Goal: Task Accomplishment & Management: Complete application form

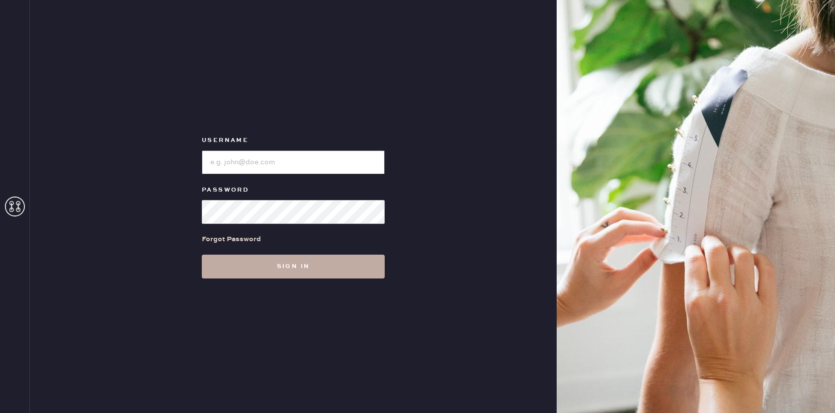
type input "[EMAIL_ADDRESS][DOMAIN_NAME]"
click at [288, 266] on button "Sign in" at bounding box center [293, 267] width 183 height 24
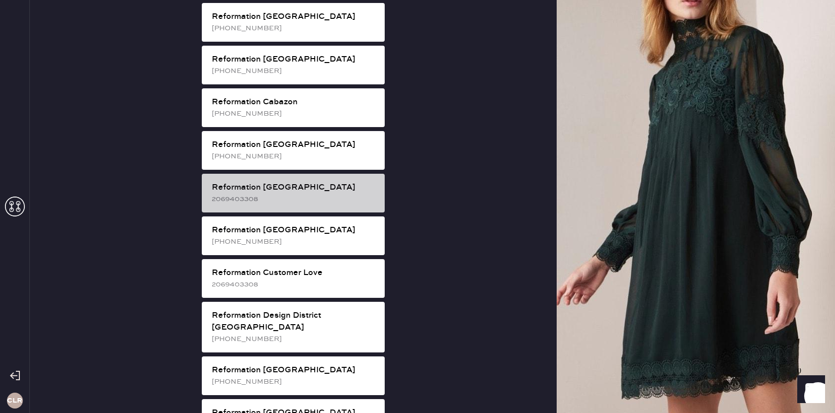
scroll to position [289, 0]
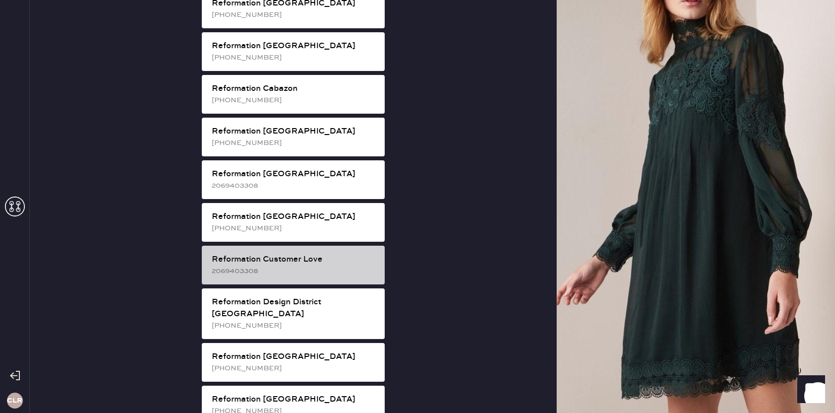
click at [303, 266] on div "2069403308" at bounding box center [294, 271] width 165 height 11
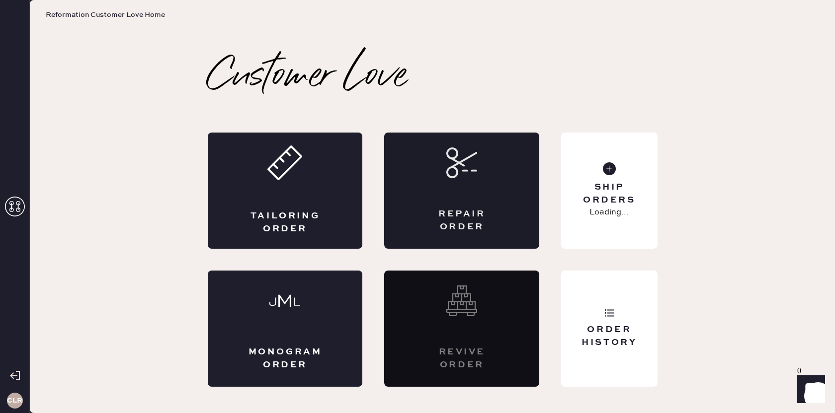
click at [452, 215] on div "Repair Order" at bounding box center [462, 220] width 76 height 25
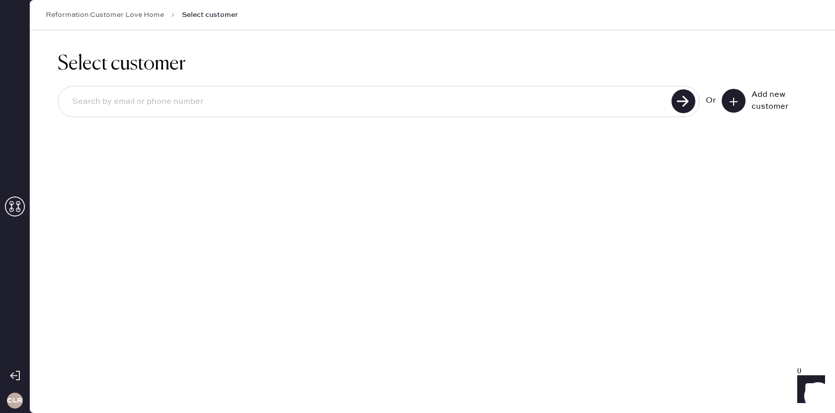
click at [403, 107] on input at bounding box center [366, 101] width 604 height 23
paste input "[PERSON_NAME][EMAIL_ADDRESS][PERSON_NAME][DOMAIN_NAME]"
type input "[PERSON_NAME][EMAIL_ADDRESS][PERSON_NAME][DOMAIN_NAME]"
click at [683, 105] on use at bounding box center [683, 101] width 24 height 24
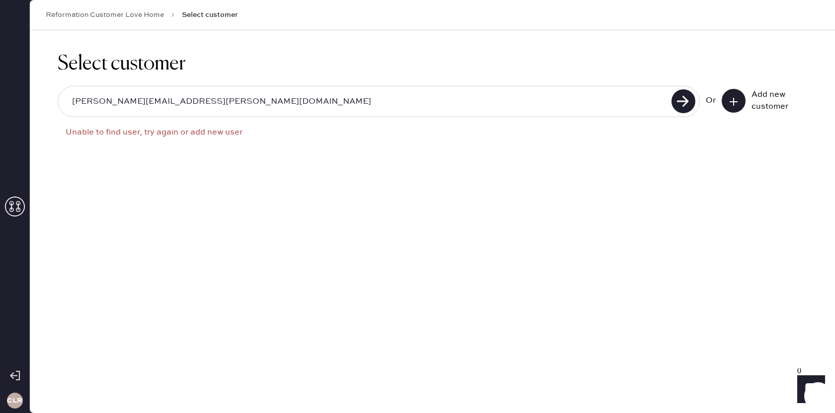
click at [737, 103] on icon at bounding box center [733, 102] width 10 height 10
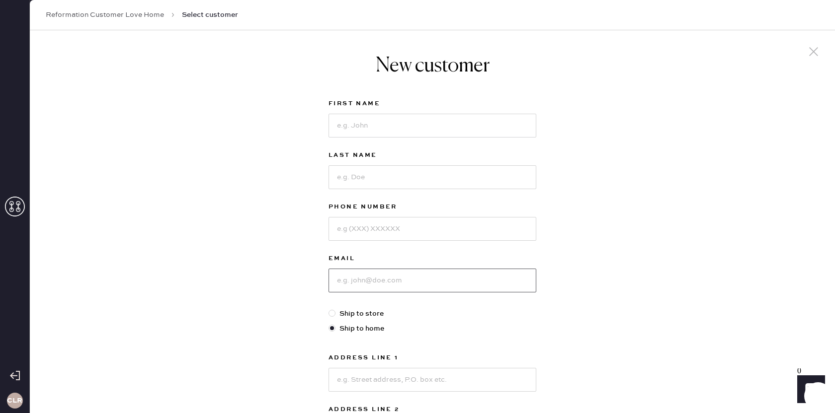
click at [414, 281] on input at bounding box center [432, 281] width 208 height 24
paste input "[PERSON_NAME][EMAIL_ADDRESS][PERSON_NAME][DOMAIN_NAME]"
type input "[PERSON_NAME][EMAIL_ADDRESS][PERSON_NAME][DOMAIN_NAME]"
click at [383, 119] on input at bounding box center [432, 126] width 208 height 24
paste input "[PERSON_NAME]"
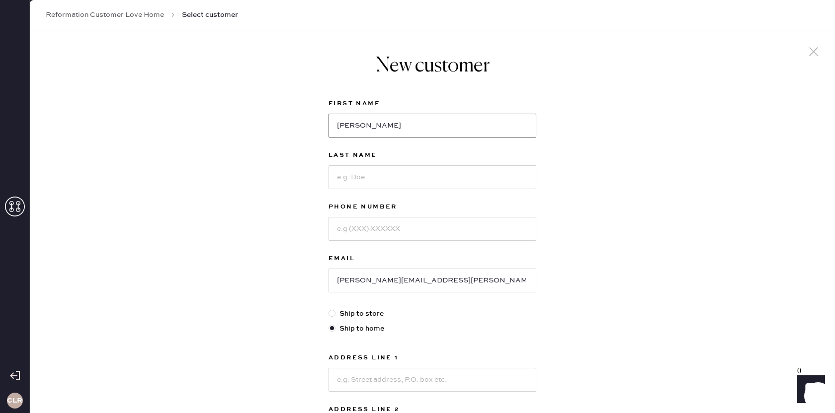
click at [374, 124] on input "[PERSON_NAME]" at bounding box center [432, 126] width 208 height 24
type input "[PERSON_NAME]"
click at [374, 179] on input at bounding box center [432, 177] width 208 height 24
paste input "[PERSON_NAME]"
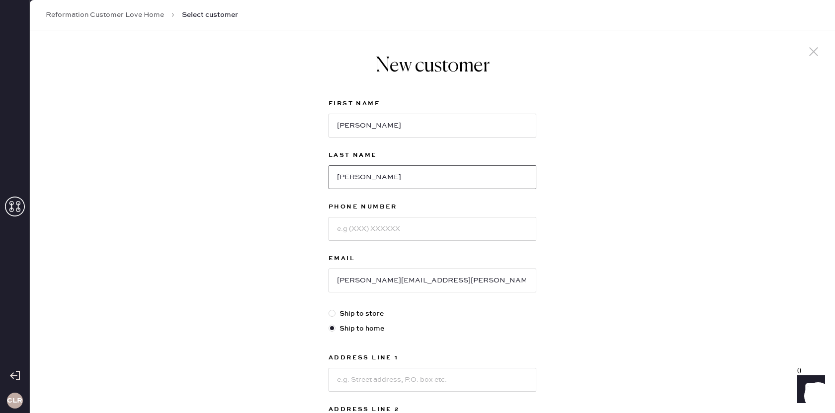
type input "[PERSON_NAME]"
click at [363, 233] on input at bounding box center [432, 229] width 208 height 24
paste input "[PHONE_NUMBER]"
type input "[PHONE_NUMBER]"
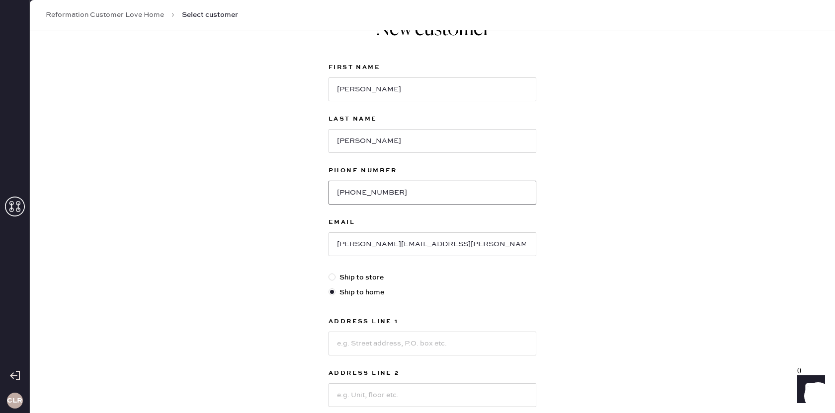
scroll to position [59, 0]
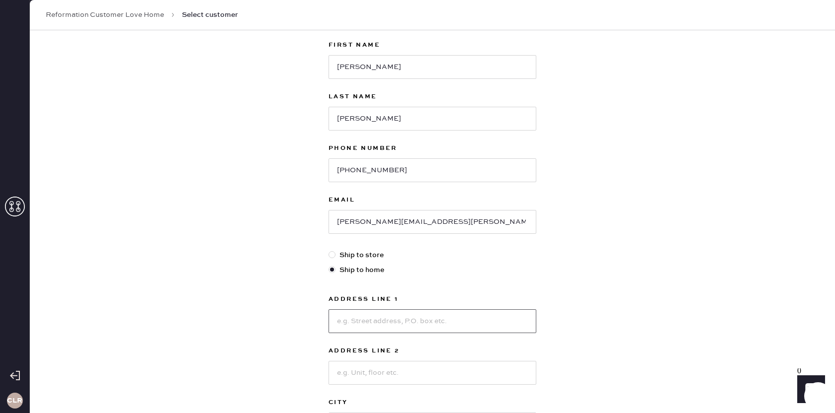
click at [406, 314] on input at bounding box center [432, 322] width 208 height 24
paste input "[STREET_ADDRESS]"
type input "[STREET_ADDRESS]"
click at [386, 375] on input at bounding box center [432, 373] width 208 height 24
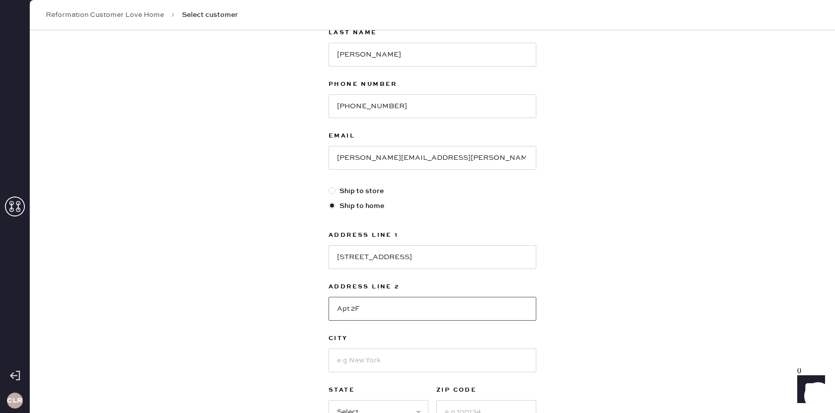
type input "Apt 2F"
click at [436, 360] on input at bounding box center [432, 361] width 208 height 24
paste input "[GEOGRAPHIC_DATA]"
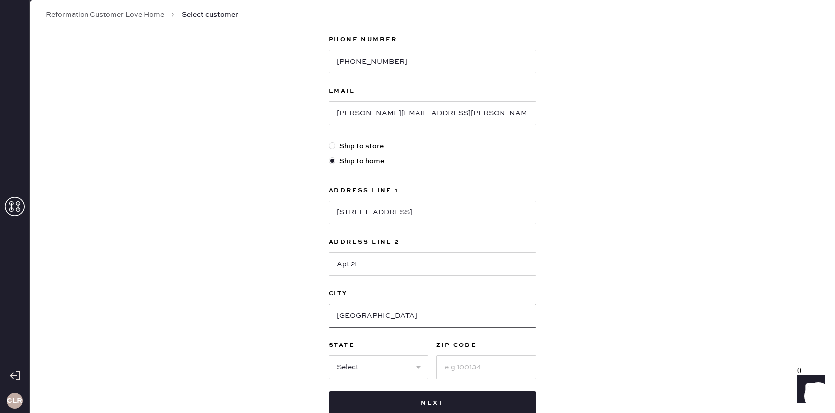
scroll to position [176, 0]
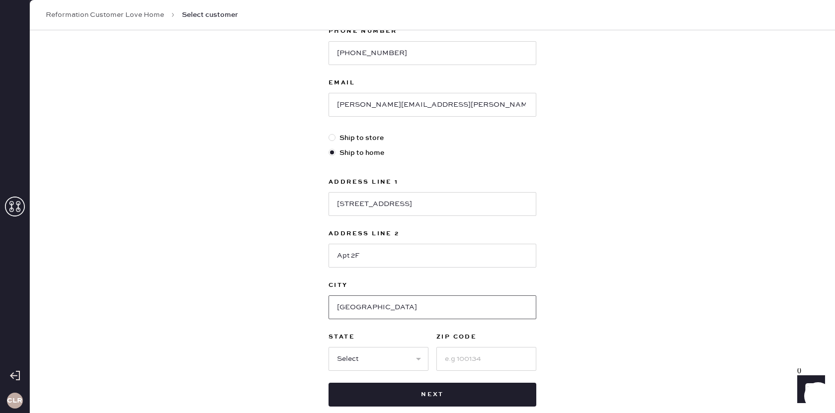
type input "[GEOGRAPHIC_DATA]"
click at [392, 357] on select "Select AK AL AR AZ CA CO CT [GEOGRAPHIC_DATA] DE FL [GEOGRAPHIC_DATA] HI [GEOGR…" at bounding box center [378, 359] width 100 height 24
select select "NY"
click at [328, 347] on select "Select AK AL AR AZ CA CO CT [GEOGRAPHIC_DATA] DE FL [GEOGRAPHIC_DATA] HI [GEOGR…" at bounding box center [378, 359] width 100 height 24
click at [487, 361] on input at bounding box center [486, 359] width 100 height 24
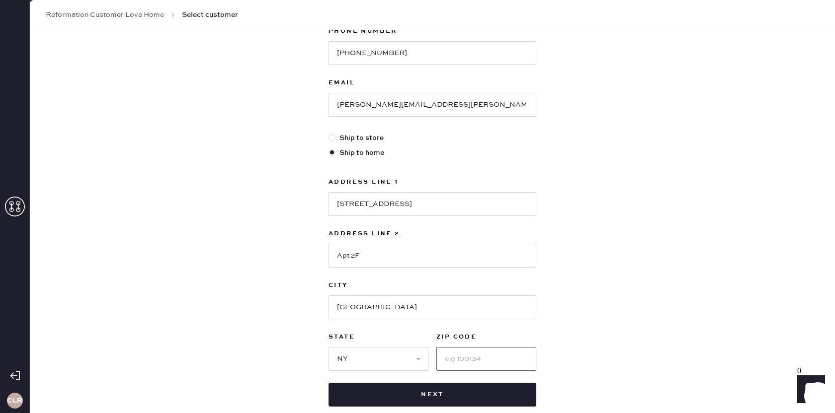
paste input "11201"
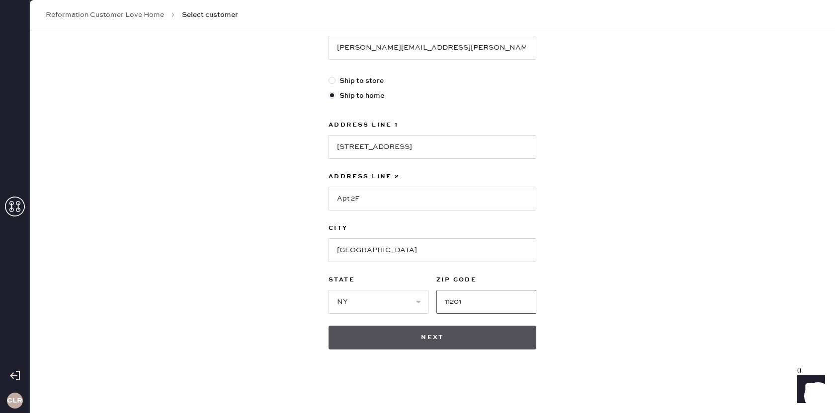
type input "11201"
click at [453, 341] on button "Next" at bounding box center [432, 338] width 208 height 24
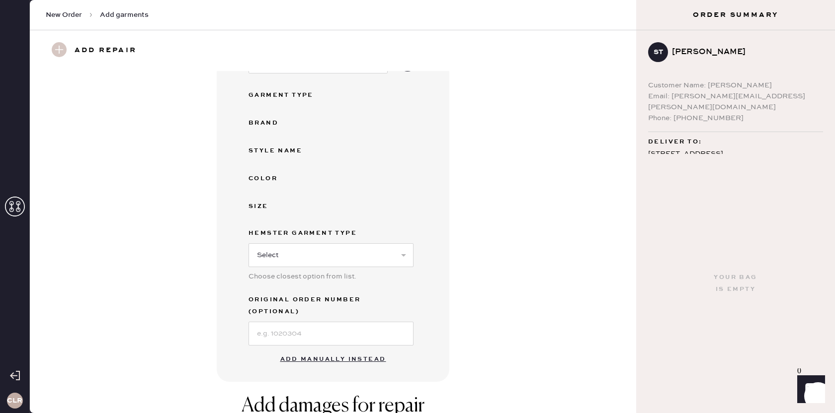
scroll to position [194, 0]
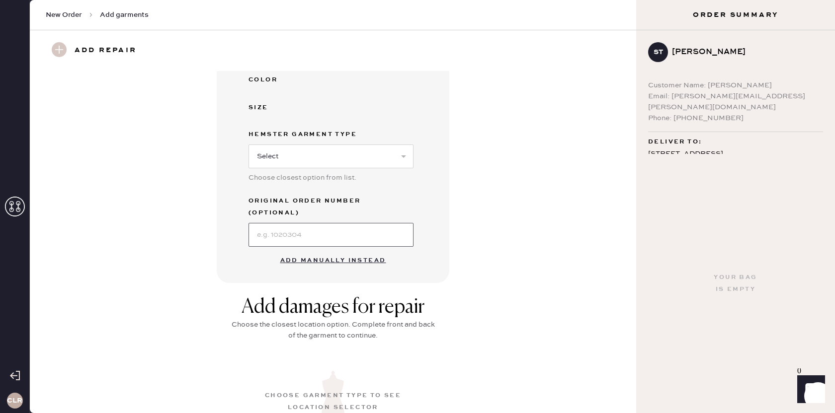
click at [326, 223] on input at bounding box center [330, 235] width 165 height 24
paste input "S29093729"
type input "S29093729"
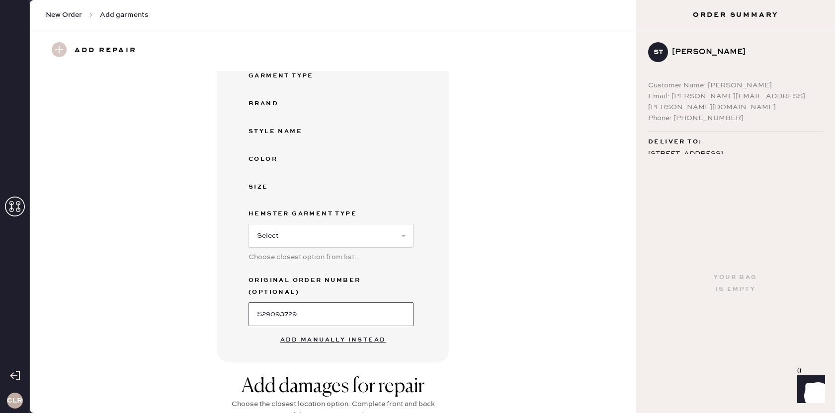
scroll to position [0, 0]
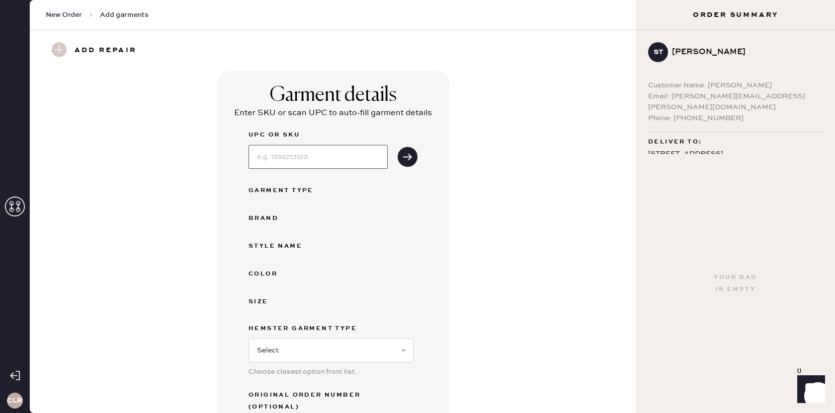
click at [339, 161] on input at bounding box center [317, 157] width 139 height 24
paste input "1317854CMX00S"
click at [413, 152] on button "submit" at bounding box center [407, 157] width 20 height 20
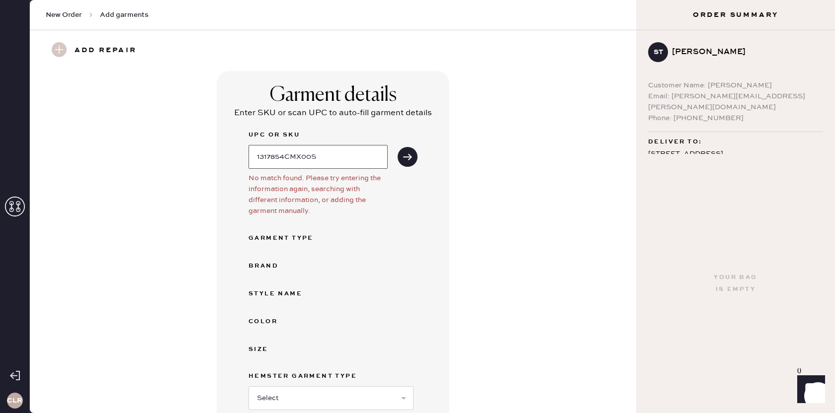
click at [357, 159] on input "1317854CMX00S" at bounding box center [317, 157] width 139 height 24
paste input "6098ELP006"
type input "1316098ELP006"
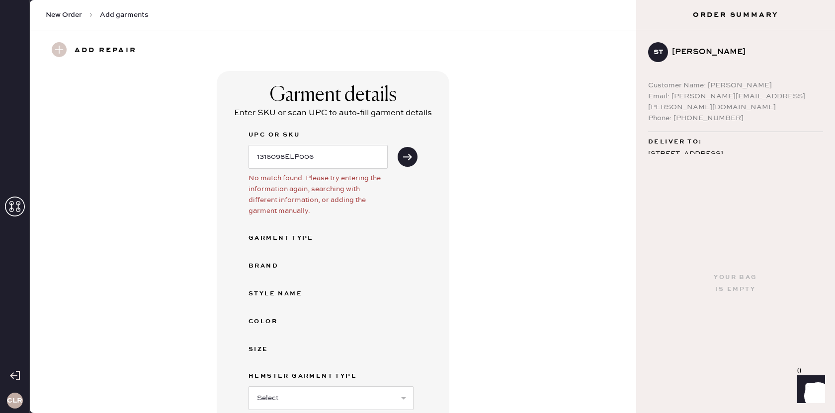
click at [416, 152] on div "UPC or SKU 1316098ELP006" at bounding box center [332, 149] width 169 height 40
click at [412, 153] on icon "submit" at bounding box center [407, 157] width 10 height 10
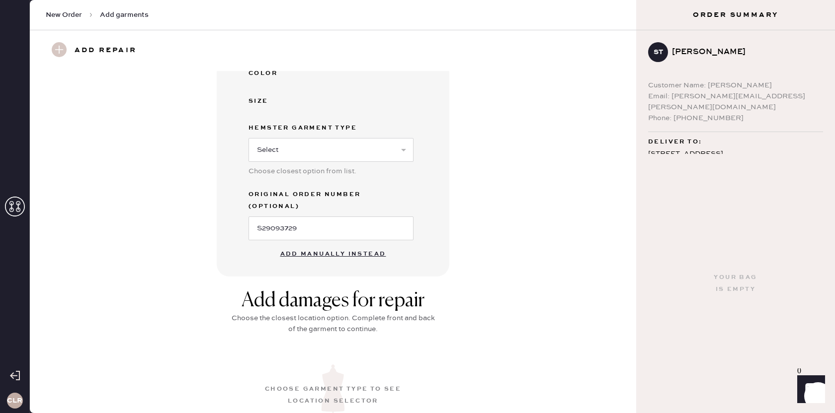
scroll to position [251, 0]
click at [344, 242] on button "Add manually instead" at bounding box center [333, 252] width 118 height 20
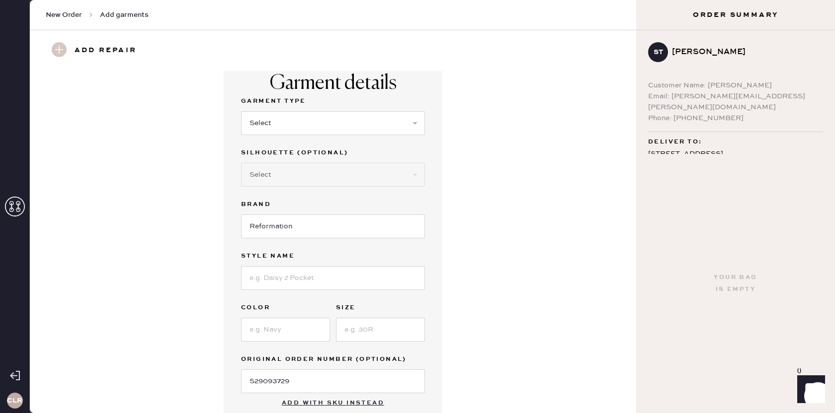
scroll to position [0, 0]
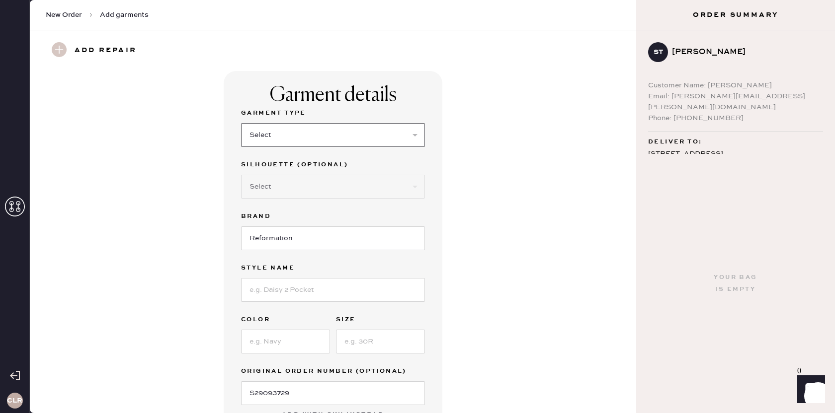
click at [323, 144] on select "Select Basic Skirt Jeans Leggings Pants Shorts Basic Sleeved Dress Basic Sleeve…" at bounding box center [333, 135] width 184 height 24
click at [300, 133] on select "Select Basic Skirt Jeans Leggings Pants Shorts Basic Sleeved Dress Basic Sleeve…" at bounding box center [333, 135] width 184 height 24
select select "8"
click at [241, 123] on select "Select Basic Skirt Jeans Leggings Pants Shorts Basic Sleeved Dress Basic Sleeve…" at bounding box center [333, 135] width 184 height 24
click at [308, 183] on select "Select Maxi Dress Midi Dress Mini Dress Other" at bounding box center [333, 187] width 184 height 24
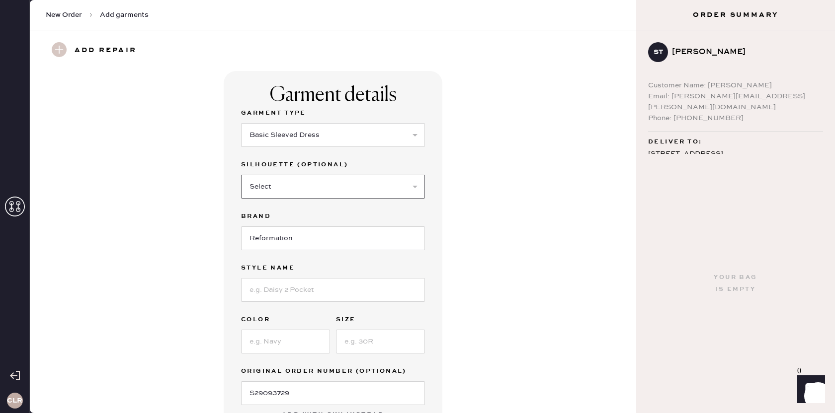
select select "25"
click at [241, 175] on select "Select Maxi Dress Midi Dress Mini Dress Other" at bounding box center [333, 187] width 184 height 24
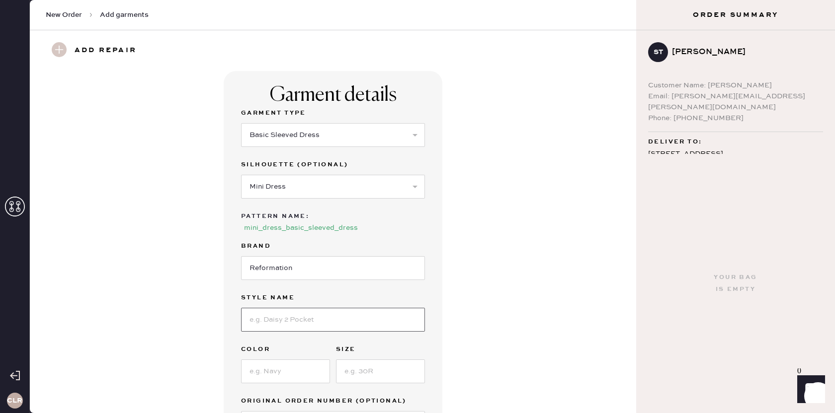
click at [295, 308] on input at bounding box center [333, 320] width 184 height 24
paste input "Arella Linen Dress"
type input "Arella Linen Dress"
click at [279, 364] on input at bounding box center [285, 372] width 89 height 24
paste input "[PERSON_NAME] Stripe"
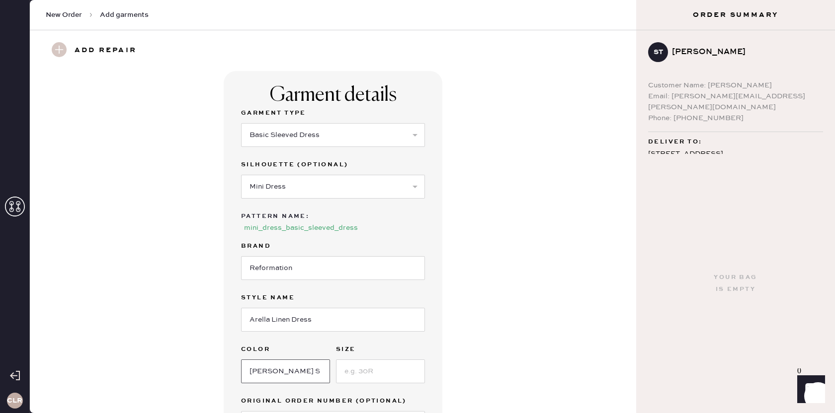
type input "[PERSON_NAME] Stripe"
click at [369, 360] on input at bounding box center [380, 372] width 89 height 24
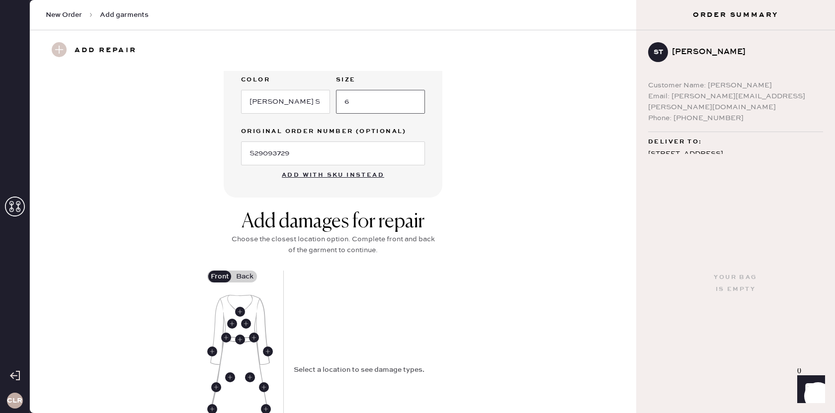
scroll to position [320, 0]
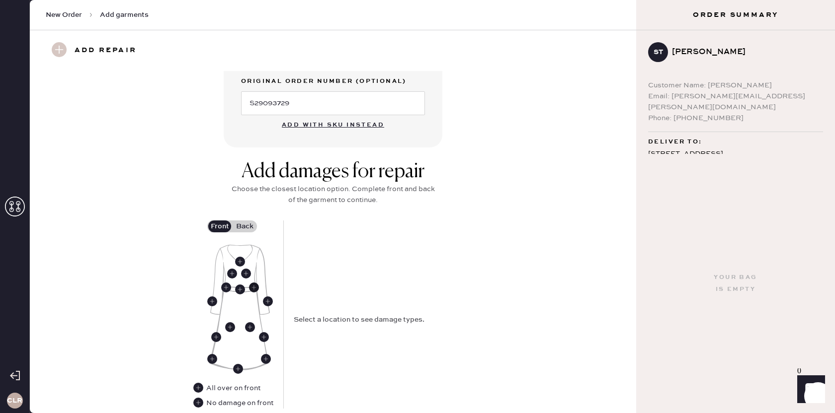
type input "6"
click at [255, 283] on use at bounding box center [254, 288] width 10 height 10
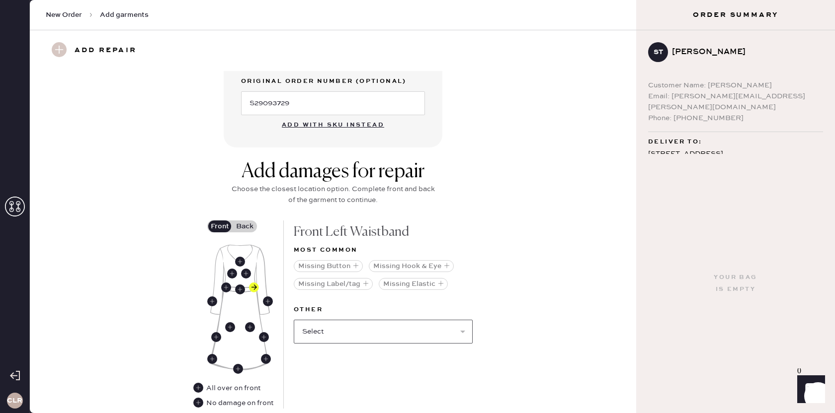
click at [353, 320] on select "Select Broken / Ripped Hem Broken Beads Broken Belt Loop Broken Button Broken C…" at bounding box center [383, 332] width 179 height 24
select select "1634"
click at [294, 320] on select "Select Broken / Ripped Hem Broken Beads Broken Belt Loop Broken Button Broken C…" at bounding box center [383, 332] width 179 height 24
select select
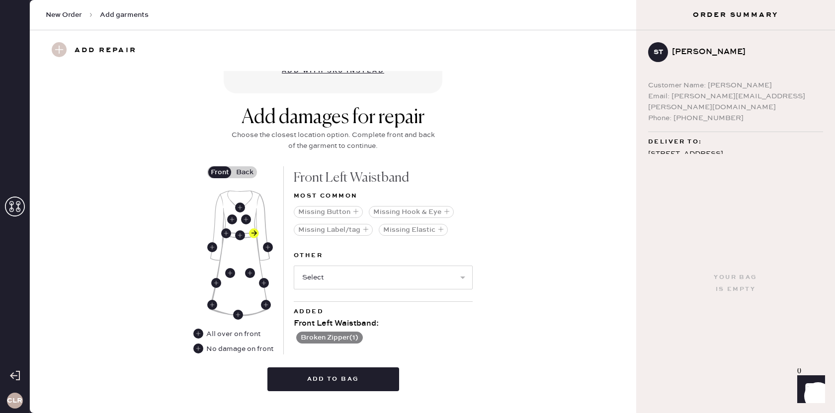
click at [246, 166] on label "Back" at bounding box center [244, 172] width 25 height 12
click at [244, 172] on input "Back" at bounding box center [244, 172] width 0 height 0
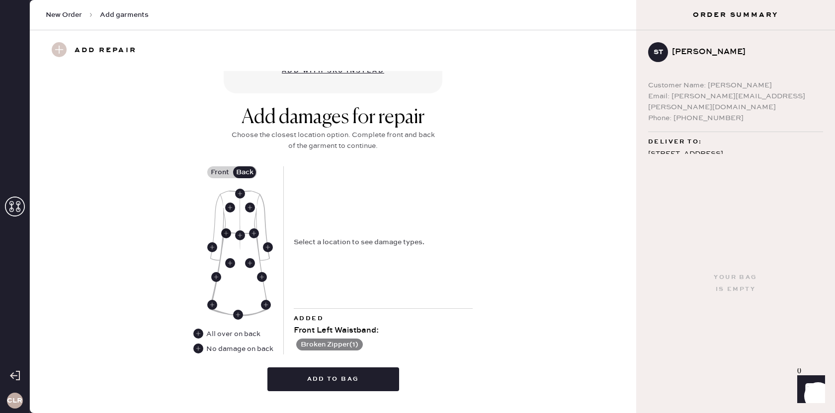
click at [227, 229] on use at bounding box center [226, 234] width 10 height 10
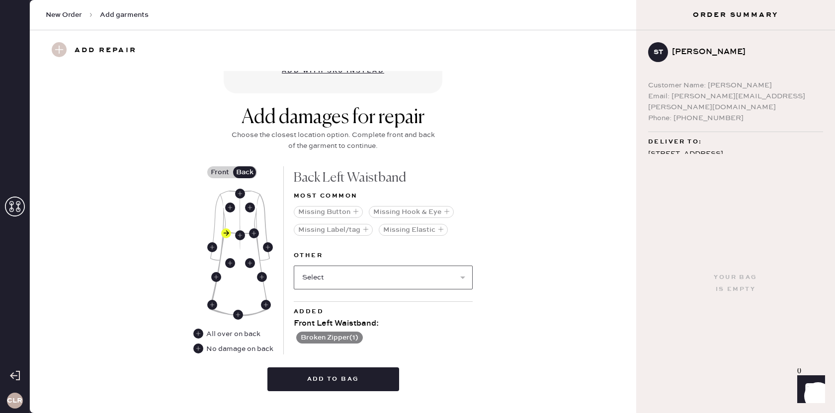
click at [345, 268] on select "Select Broken / Ripped Hem Broken Beads Broken Belt Loop Broken Button Broken C…" at bounding box center [383, 278] width 179 height 24
select select "1634"
click at [294, 266] on select "Select Broken / Ripped Hem Broken Beads Broken Belt Loop Broken Button Broken C…" at bounding box center [383, 278] width 179 height 24
select select
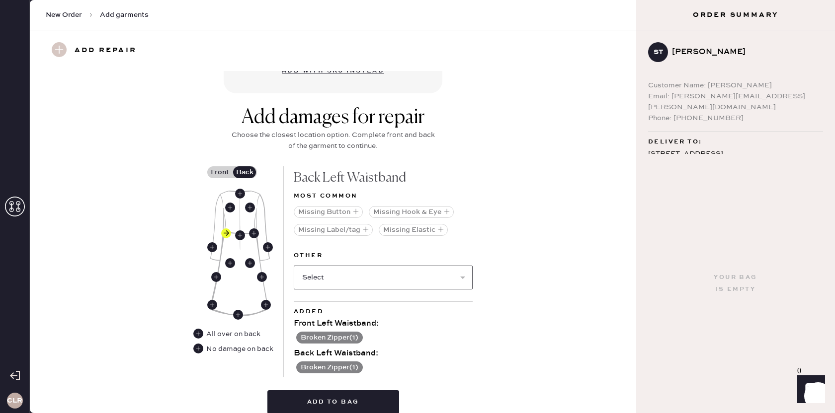
scroll to position [407, 0]
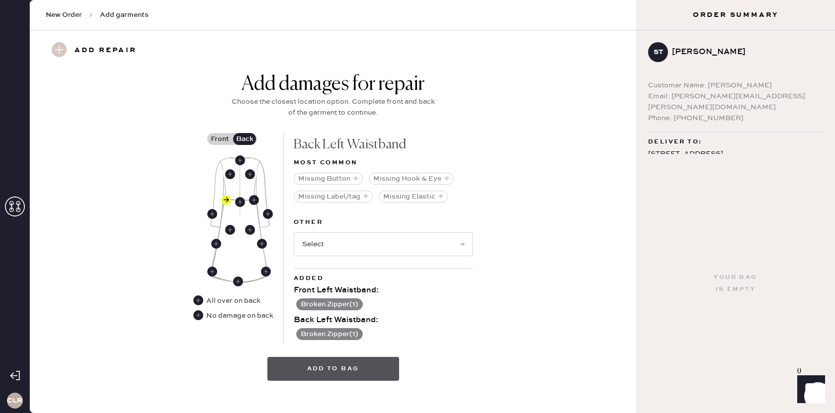
click at [322, 357] on button "Add to bag" at bounding box center [333, 369] width 132 height 24
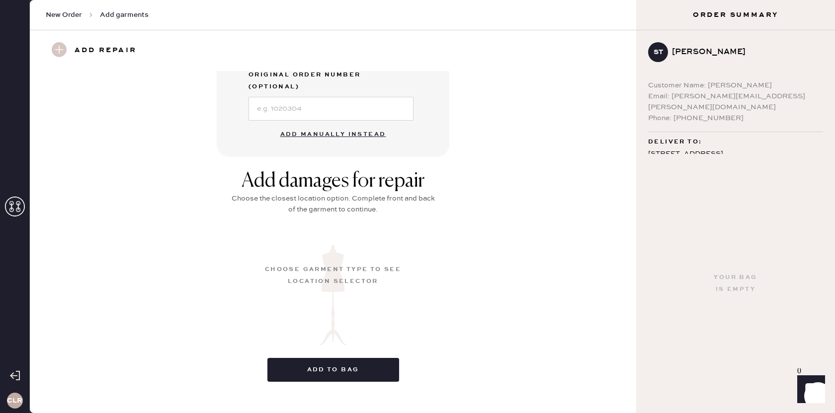
scroll to position [76, 0]
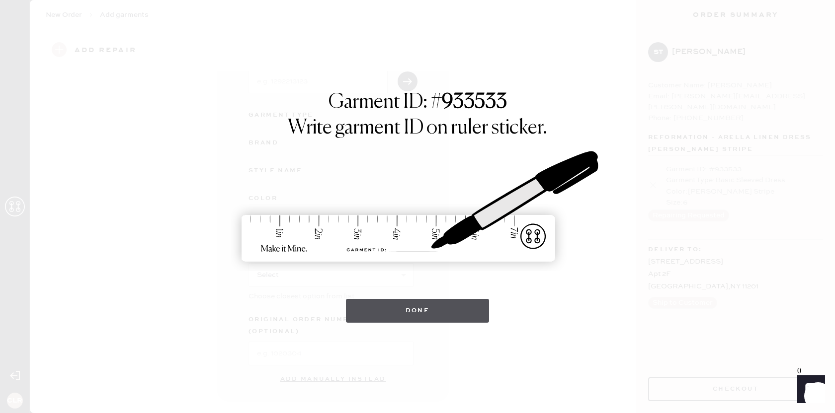
click at [422, 313] on button "Done" at bounding box center [418, 311] width 144 height 24
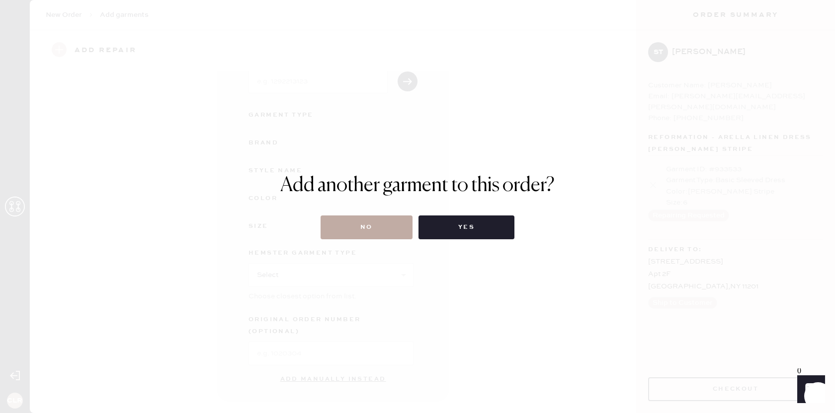
click at [365, 225] on button "No" at bounding box center [366, 228] width 92 height 24
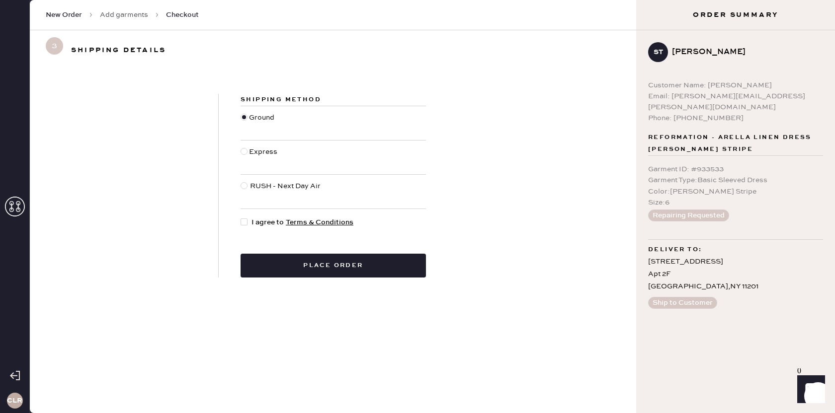
click at [248, 223] on div at bounding box center [245, 222] width 11 height 11
click at [241, 218] on input "I agree to Terms & Conditions" at bounding box center [240, 217] width 0 height 0
checkbox input "true"
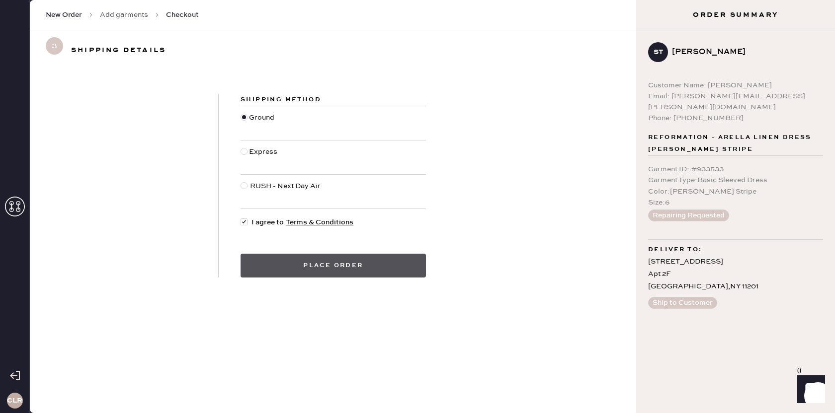
click at [332, 268] on button "Place order" at bounding box center [332, 266] width 185 height 24
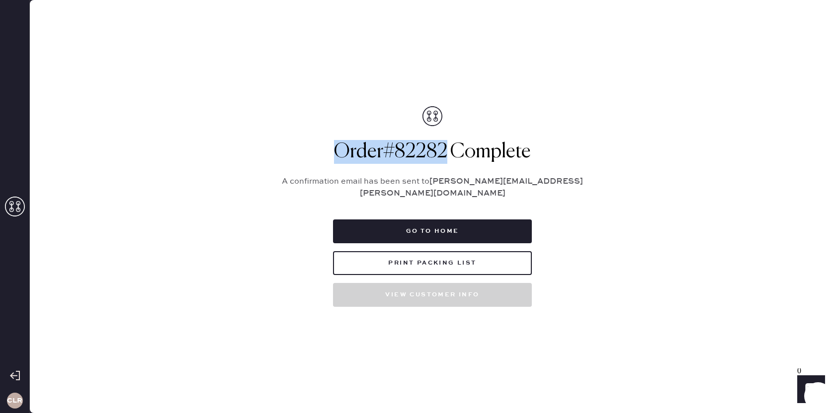
drag, startPoint x: 440, startPoint y: 158, endPoint x: 334, endPoint y: 159, distance: 105.3
click at [334, 159] on h1 "Order # 82282 Complete" at bounding box center [432, 152] width 323 height 24
copy h1 "Order # 82282"
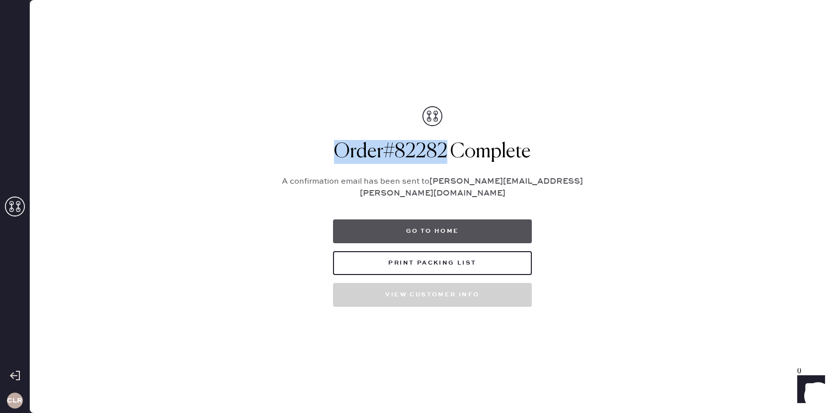
click at [444, 231] on button "Go to home" at bounding box center [432, 232] width 199 height 24
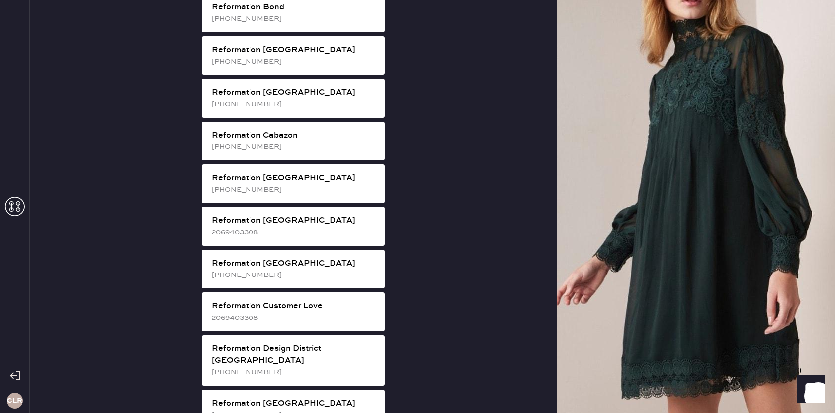
scroll to position [246, 0]
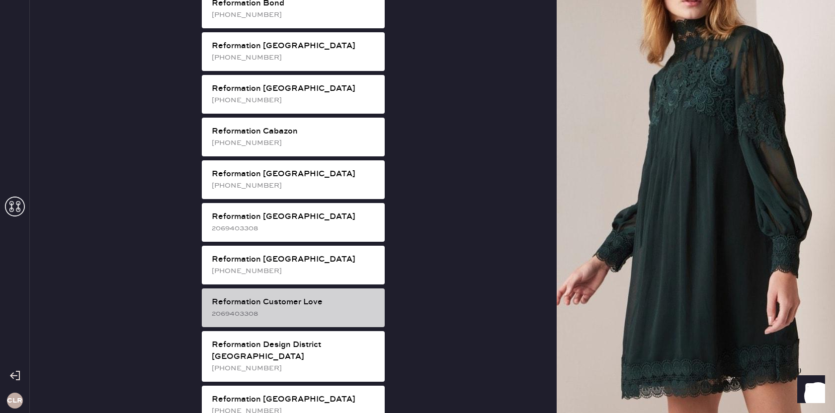
click at [311, 297] on div "Reformation Customer Love" at bounding box center [294, 303] width 165 height 12
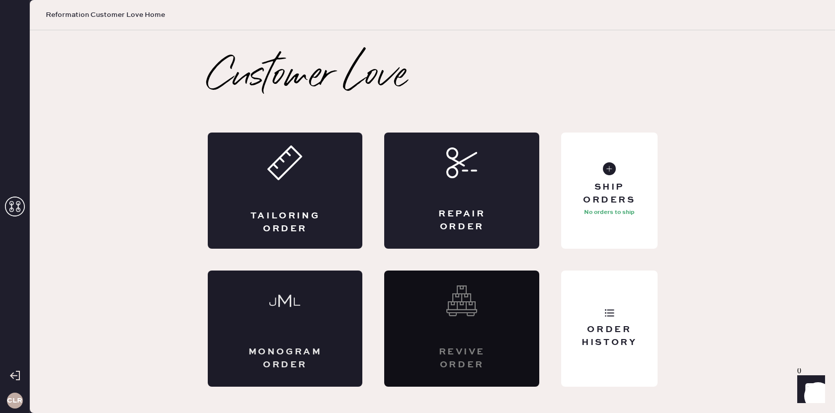
scroll to position [0, 0]
click at [623, 225] on div "Ship Orders No orders to ship" at bounding box center [609, 191] width 96 height 116
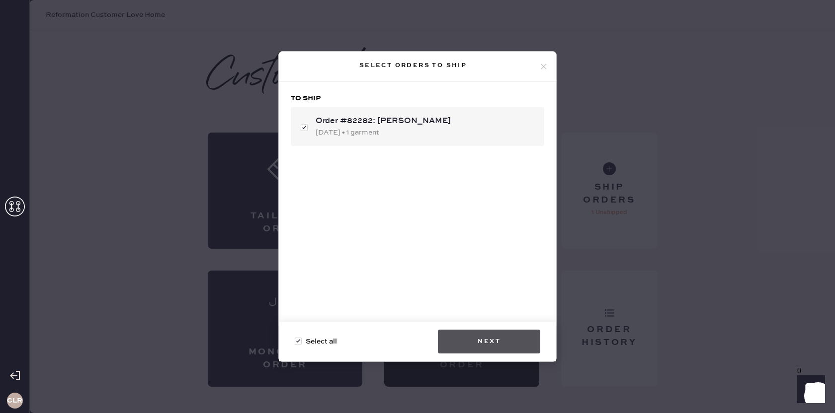
click at [508, 337] on button "Next" at bounding box center [489, 342] width 102 height 24
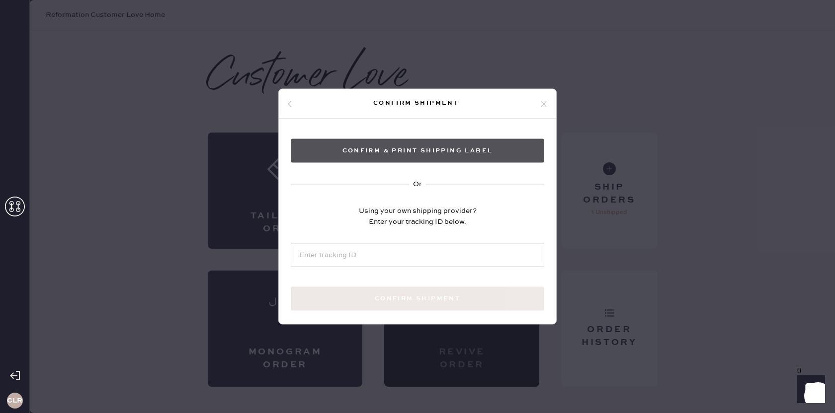
click at [391, 153] on button "Confirm & Print shipping label" at bounding box center [417, 151] width 253 height 24
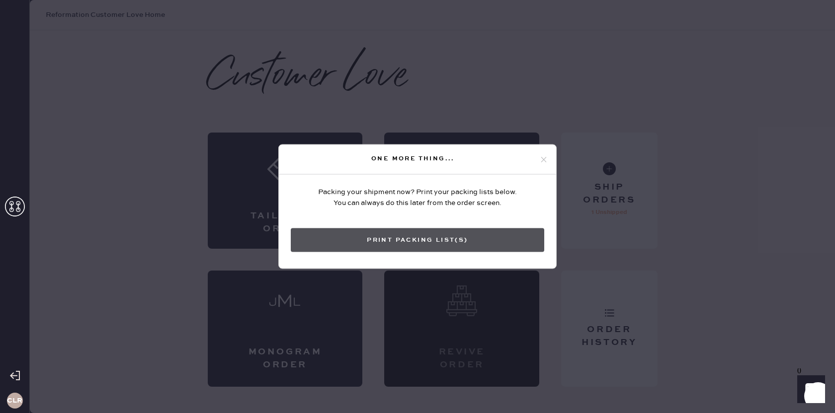
click at [415, 234] on button "Print Packing List(s)" at bounding box center [417, 241] width 253 height 24
